Goal: Task Accomplishment & Management: Use online tool/utility

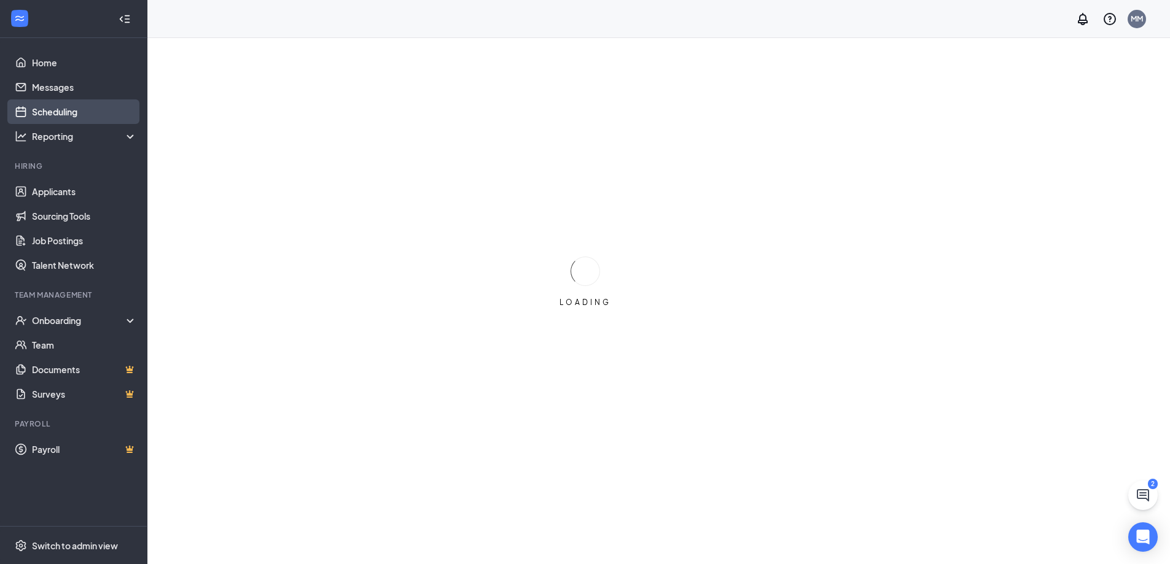
click at [58, 119] on link "Scheduling" at bounding box center [84, 111] width 105 height 25
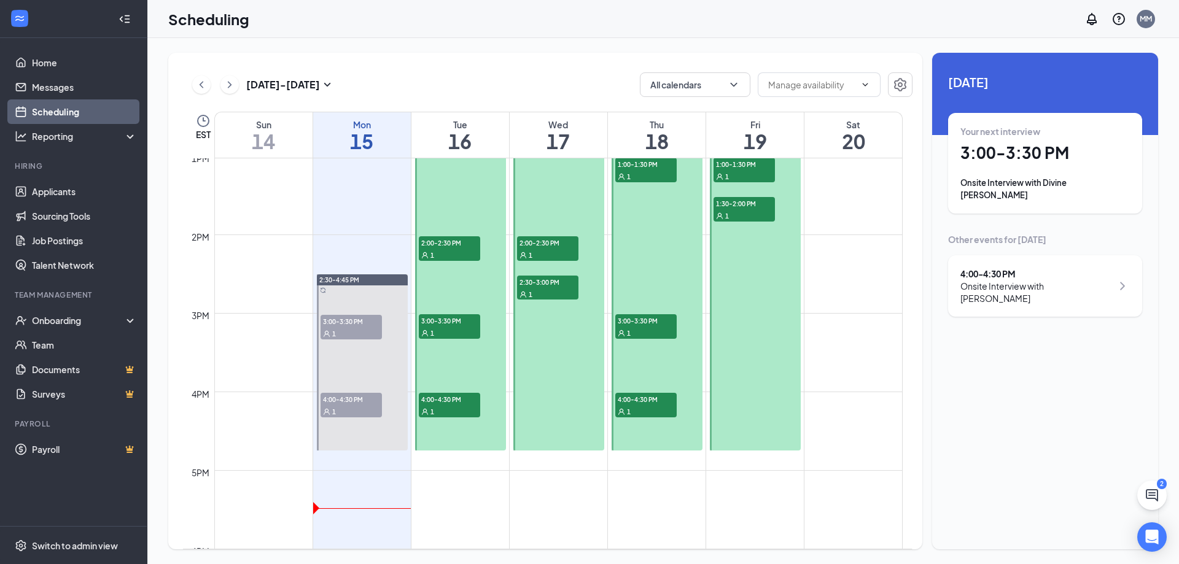
scroll to position [1095, 0]
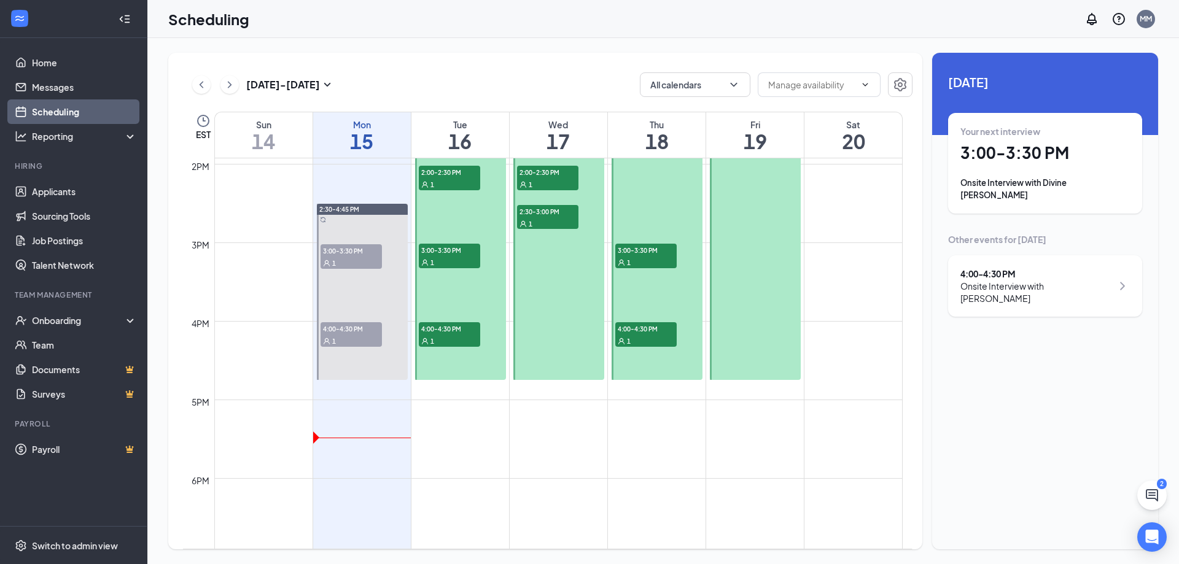
click at [450, 340] on div "1" at bounding box center [449, 341] width 61 height 12
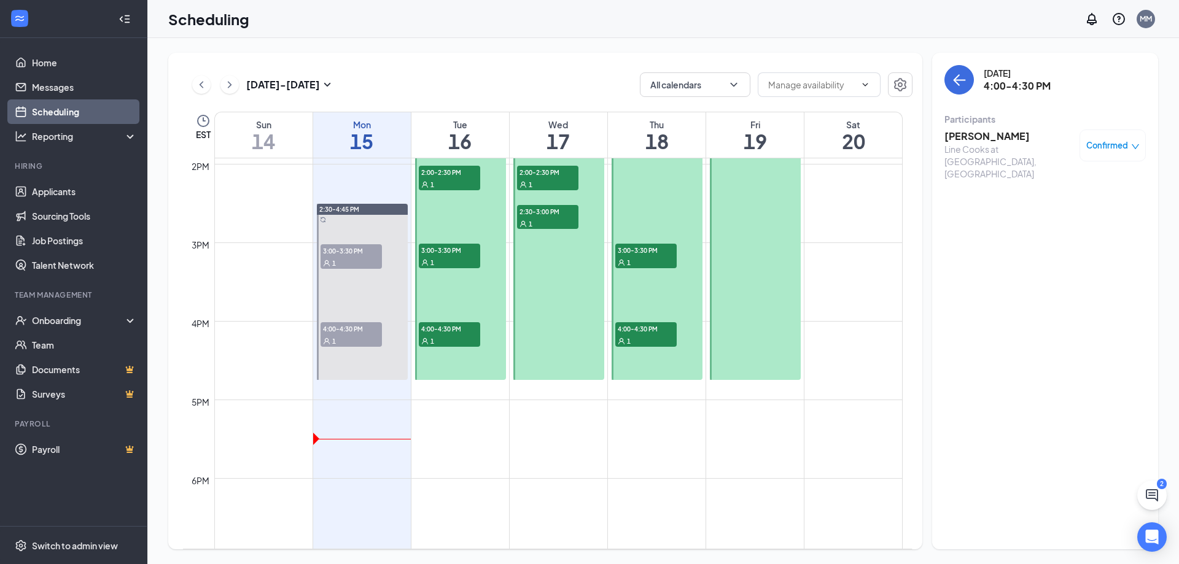
click at [970, 138] on h3 "[PERSON_NAME]" at bounding box center [1009, 137] width 129 height 14
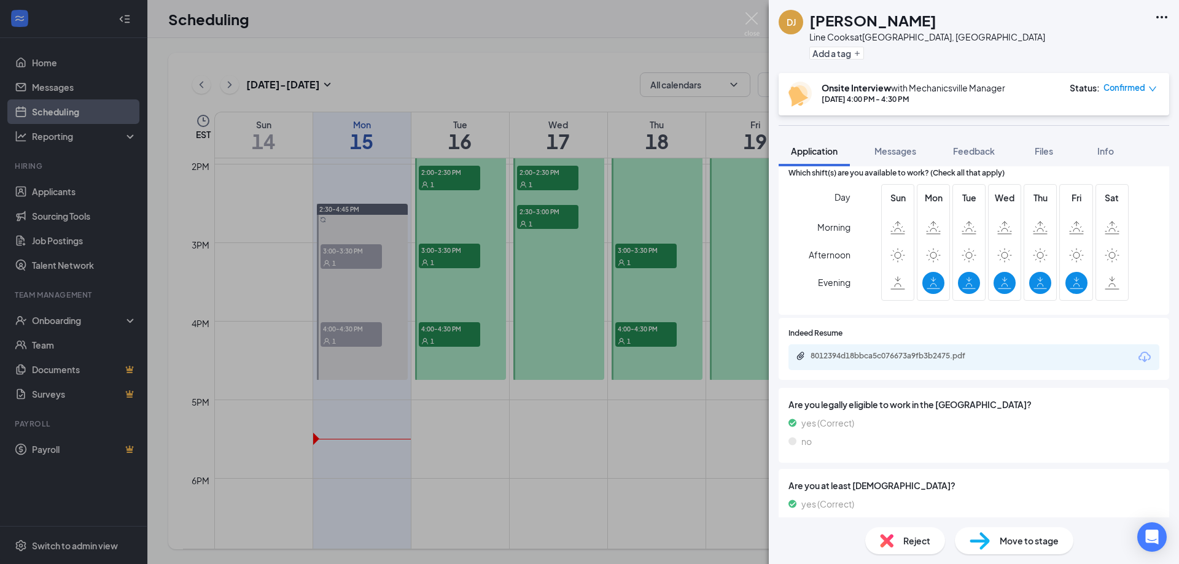
scroll to position [368, 0]
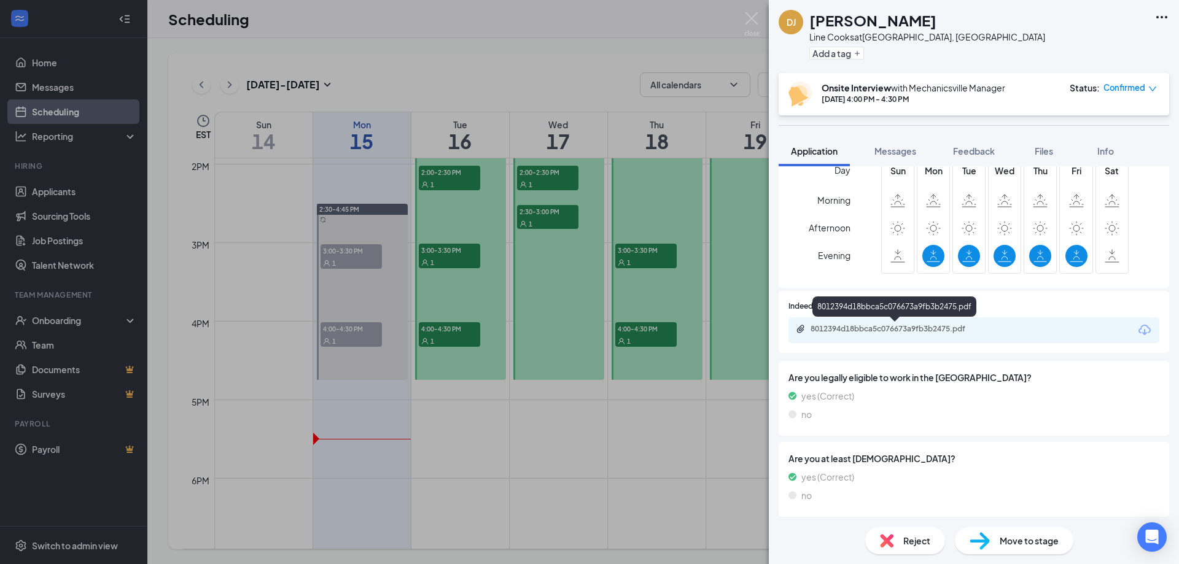
click at [913, 332] on div "8012394d18bbca5c076673a9fb3b2475.pdf" at bounding box center [897, 329] width 172 height 10
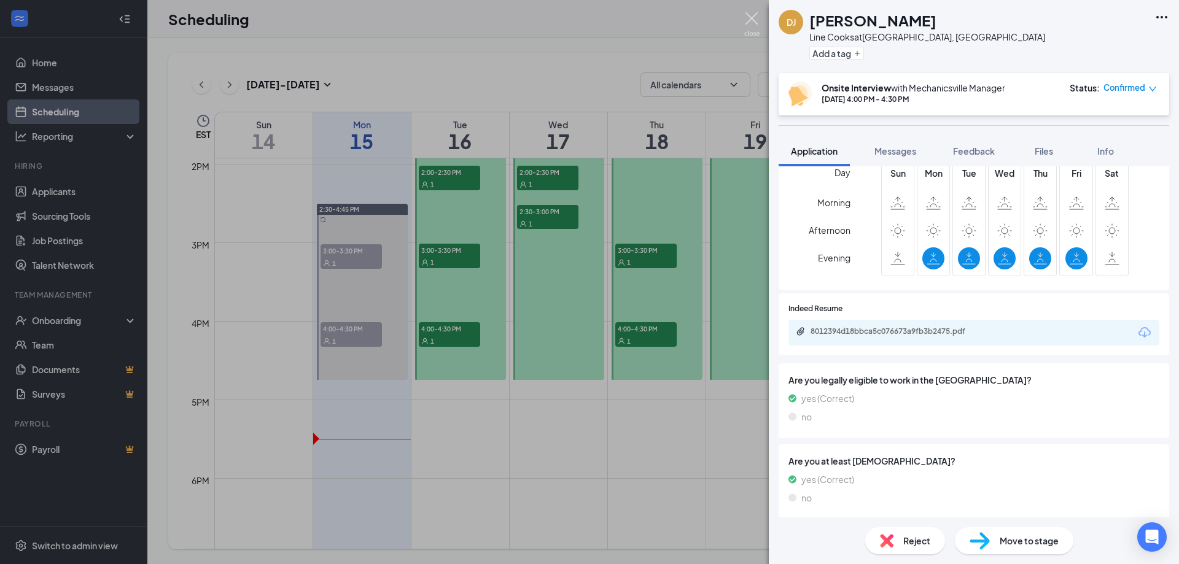
click at [754, 20] on img at bounding box center [751, 24] width 15 height 24
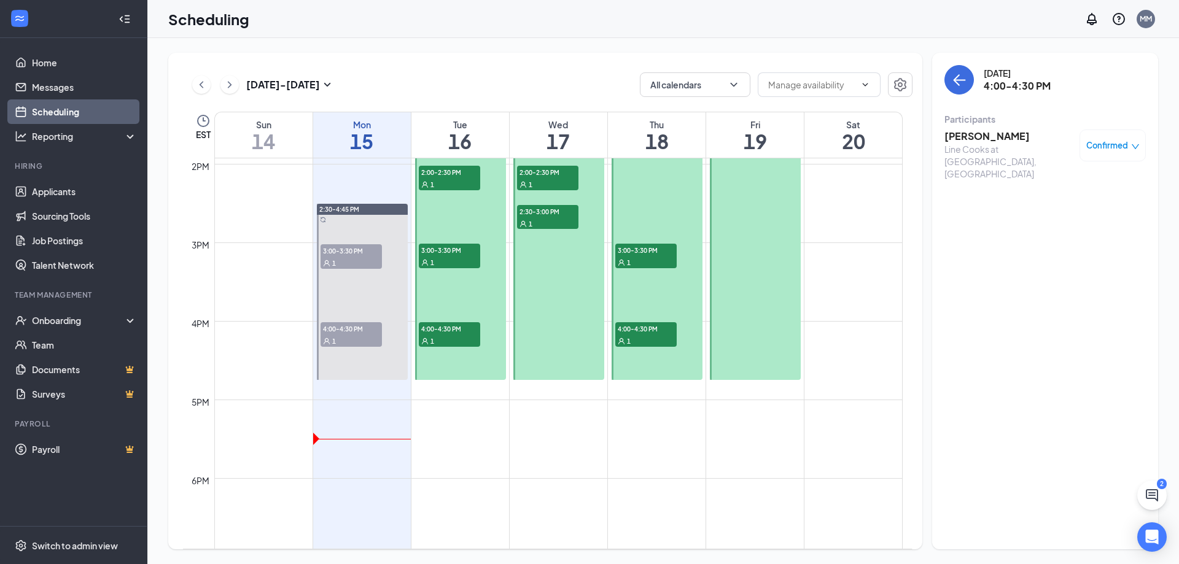
click at [466, 253] on span "3:00-3:30 PM" at bounding box center [449, 250] width 61 height 12
click at [1000, 142] on h3 "[PERSON_NAME]" at bounding box center [1009, 137] width 129 height 14
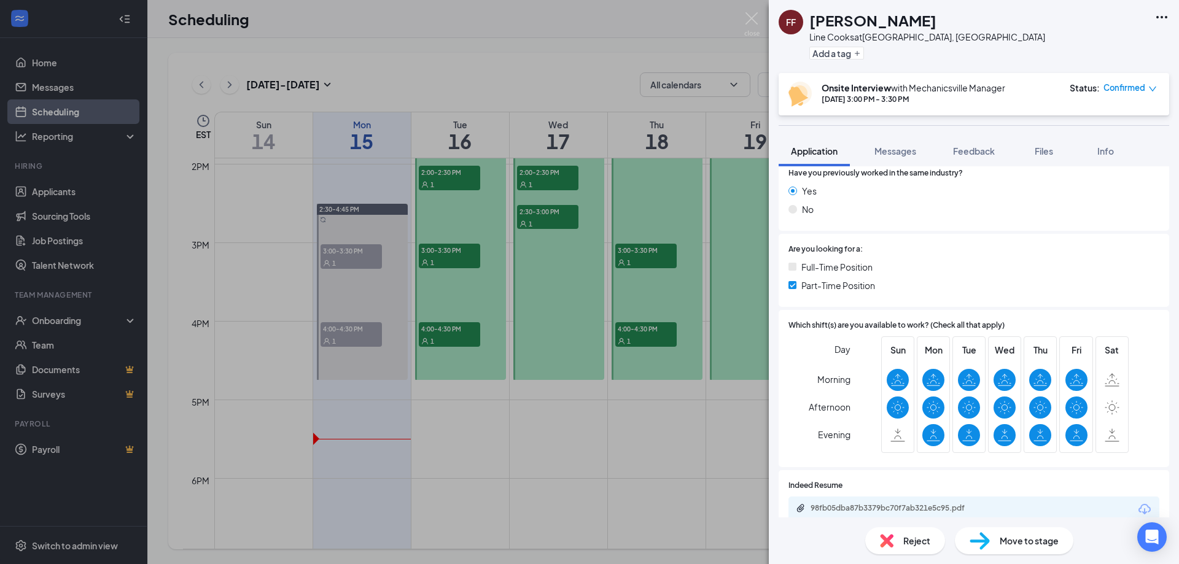
scroll to position [246, 0]
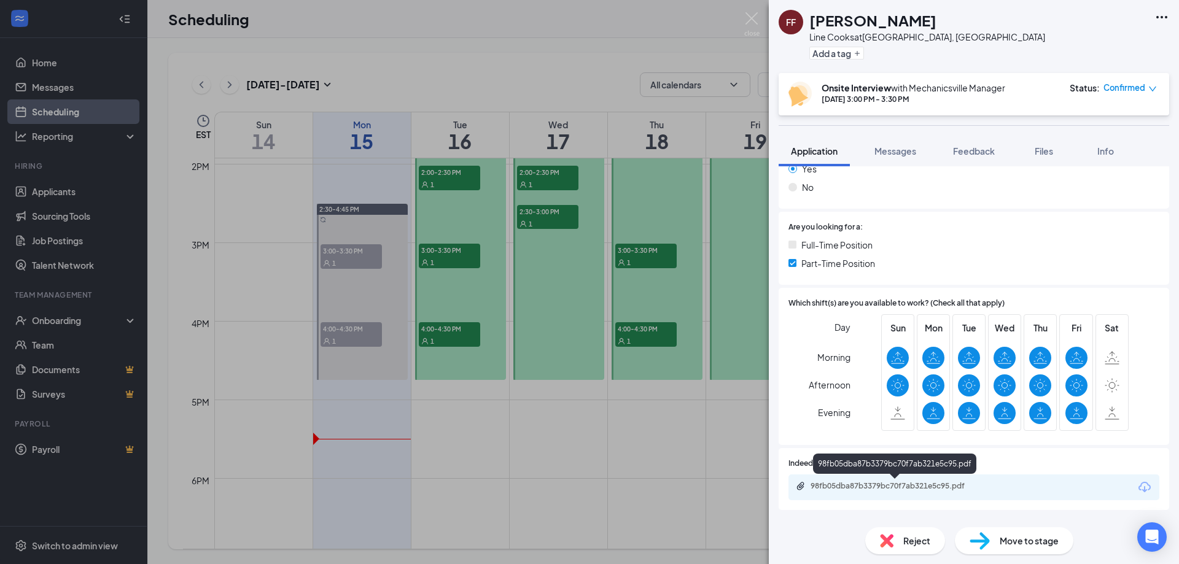
click at [854, 492] on div "98fb05dba87b3379bc70f7ab321e5c95.pdf" at bounding box center [895, 487] width 199 height 12
click at [758, 21] on img at bounding box center [751, 24] width 15 height 24
